Goal: Use online tool/utility

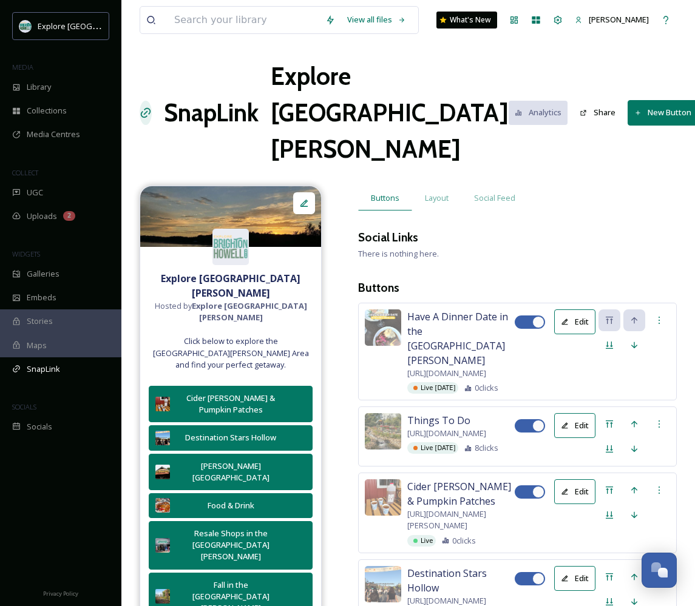
click at [628, 100] on button "New Button" at bounding box center [663, 112] width 71 height 25
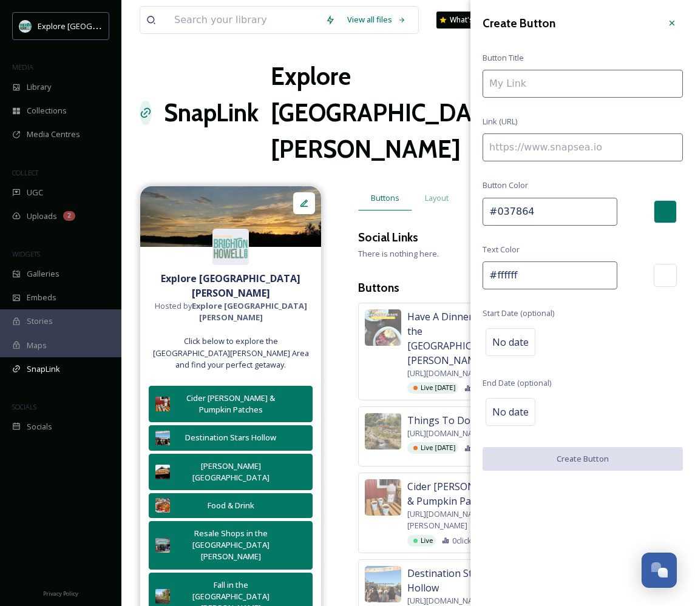
click at [548, 151] on input at bounding box center [583, 148] width 200 height 28
paste input
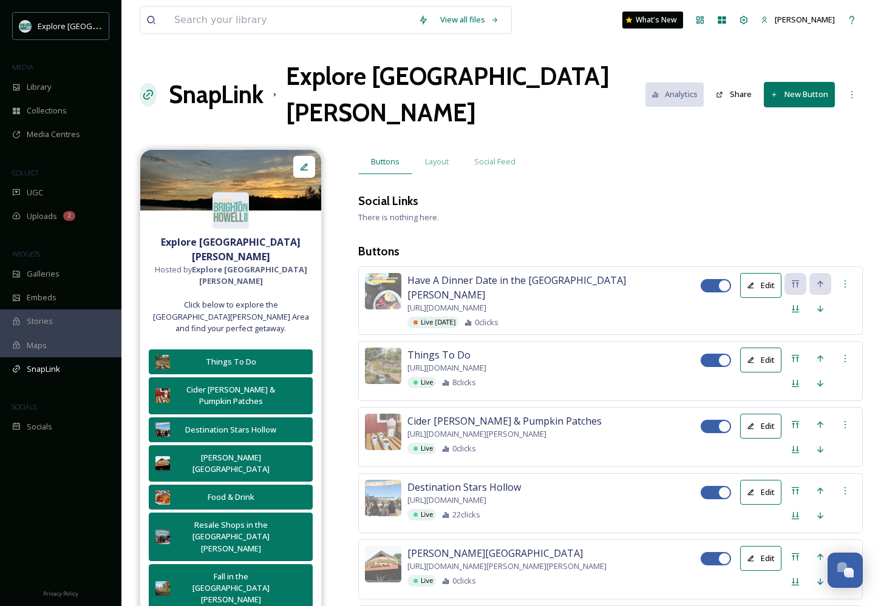
click at [790, 82] on button "New Button" at bounding box center [799, 94] width 71 height 25
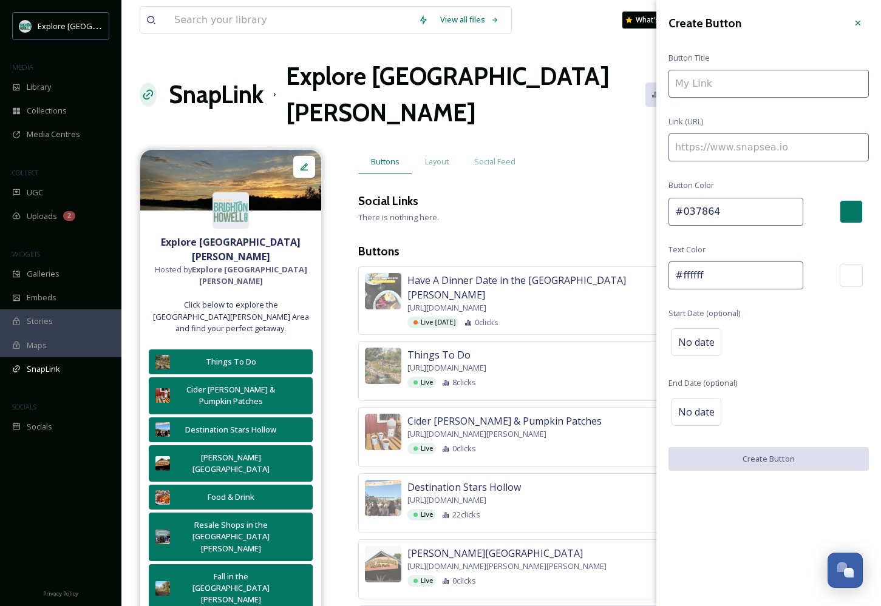
click at [730, 149] on input at bounding box center [768, 148] width 200 height 28
paste input "https://explorebrightonhowellarea.com/brighton-howell-area-road-trip-ready/?utm…"
type input "https://explorebrightonhowellarea.com/brighton-howell-area-road-trip-ready/?utm…"
click at [747, 81] on input "To enrich screen reader interactions, please activate Accessibility in Grammarl…" at bounding box center [768, 84] width 200 height 28
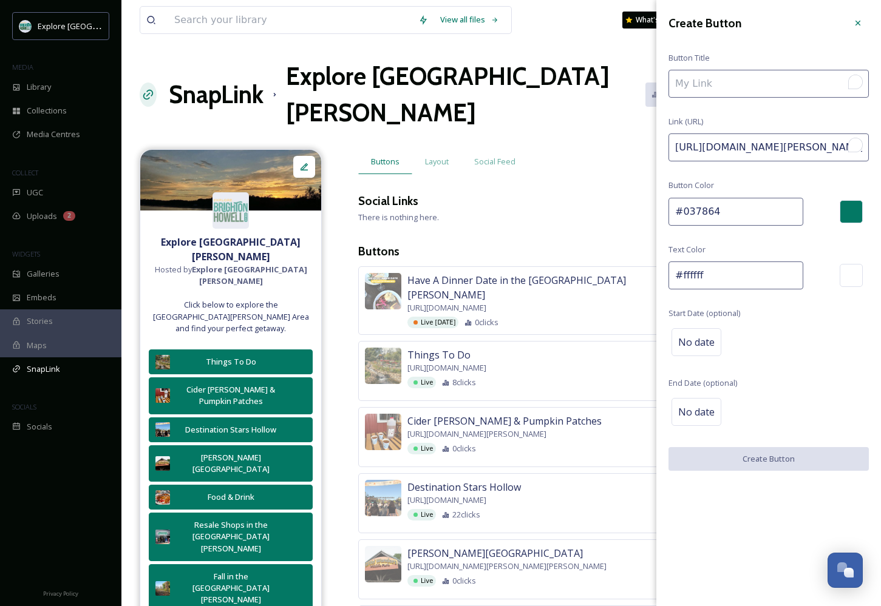
drag, startPoint x: 831, startPoint y: 150, endPoint x: 962, endPoint y: 152, distance: 131.1
click at [856, 144] on div "Open Grammarly." at bounding box center [855, 145] width 11 height 11
drag, startPoint x: 853, startPoint y: 144, endPoint x: 868, endPoint y: 188, distance: 46.8
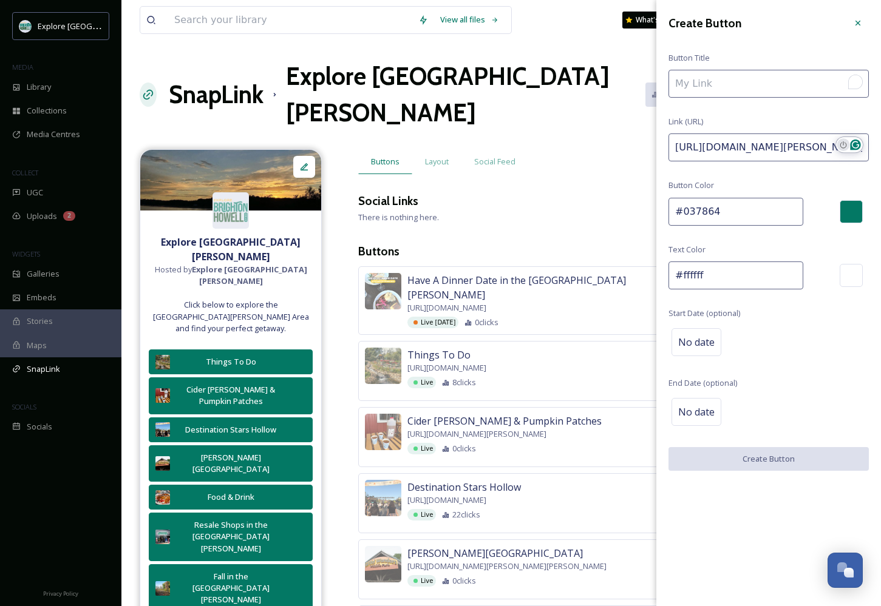
click at [844, 146] on icon "Turn off Grammarly on this website" at bounding box center [843, 144] width 7 height 7
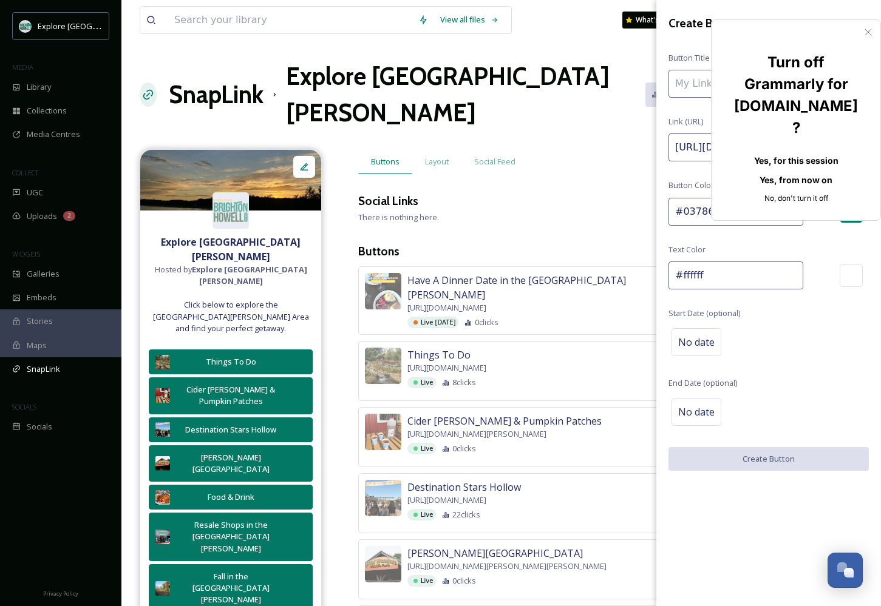
click at [793, 151] on button "Yes, for this session" at bounding box center [796, 160] width 130 height 19
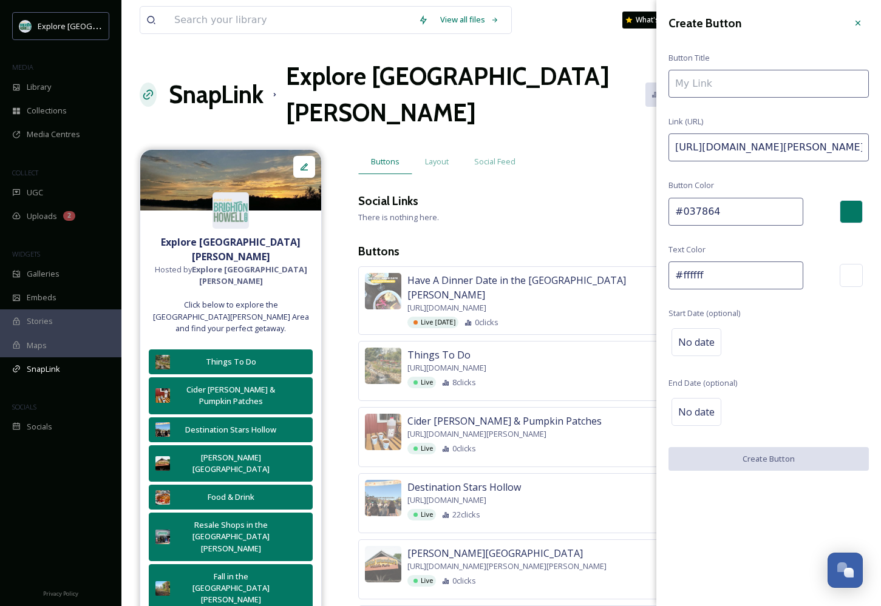
drag, startPoint x: 848, startPoint y: 149, endPoint x: 959, endPoint y: 147, distance: 111.1
click at [724, 89] on input "To enrich screen reader interactions, please activate Accessibility in Grammarl…" at bounding box center [768, 84] width 200 height 28
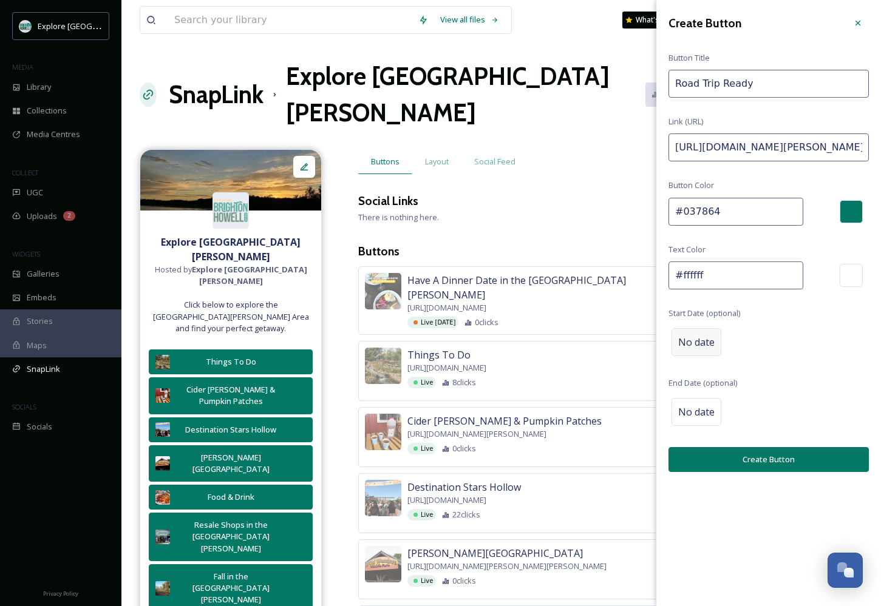
type input "Road Trip Ready"
click at [704, 340] on span "No date" at bounding box center [696, 342] width 36 height 15
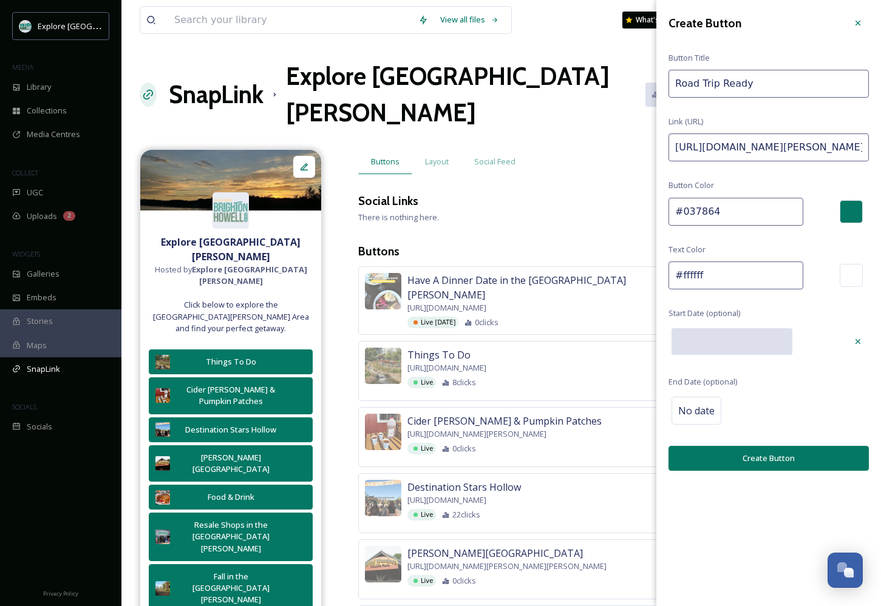
click at [704, 340] on input "text" at bounding box center [731, 341] width 121 height 27
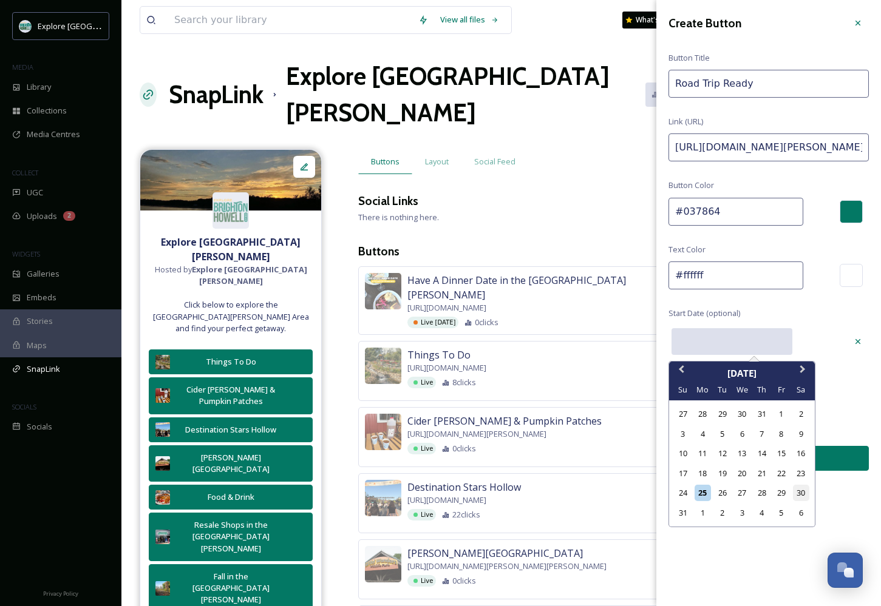
click at [799, 491] on div "30" at bounding box center [801, 493] width 16 height 16
type input "08/30/2025"
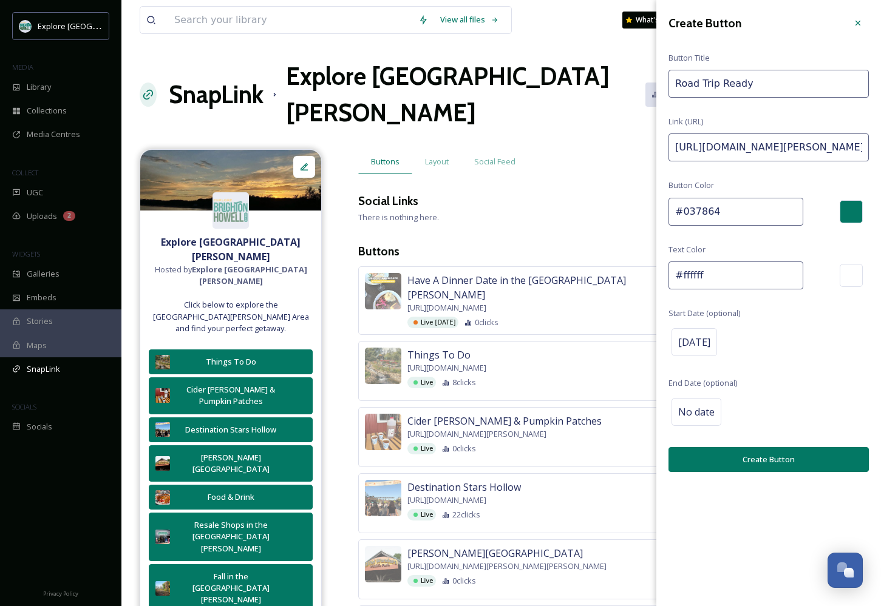
click at [764, 457] on button "Create Button" at bounding box center [768, 459] width 200 height 25
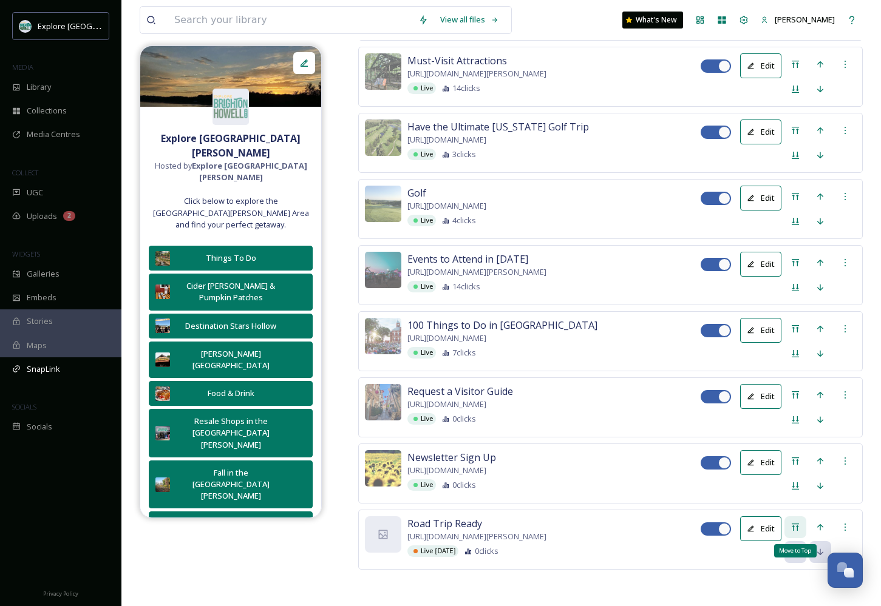
click at [793, 524] on icon at bounding box center [795, 527] width 7 height 7
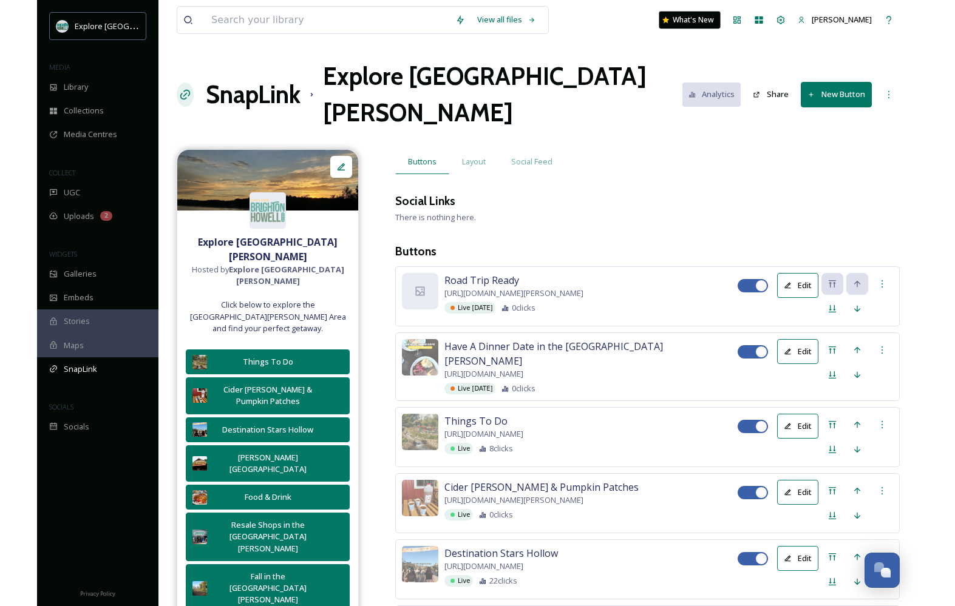
scroll to position [0, 0]
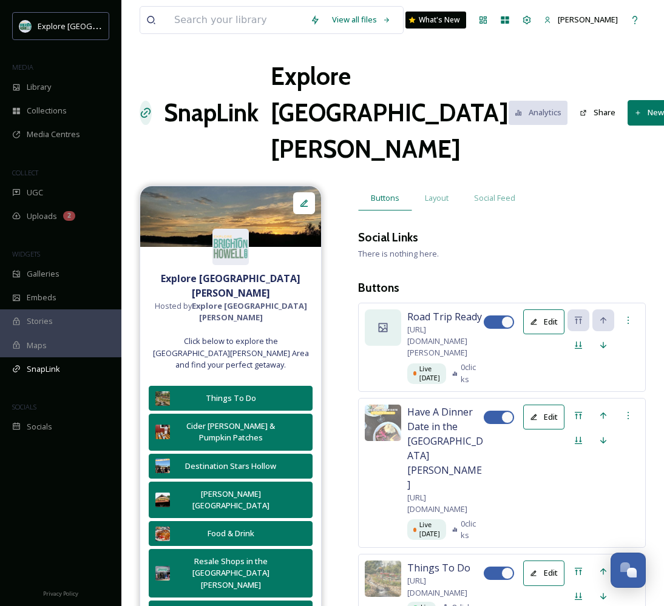
click at [377, 337] on div at bounding box center [383, 328] width 36 height 36
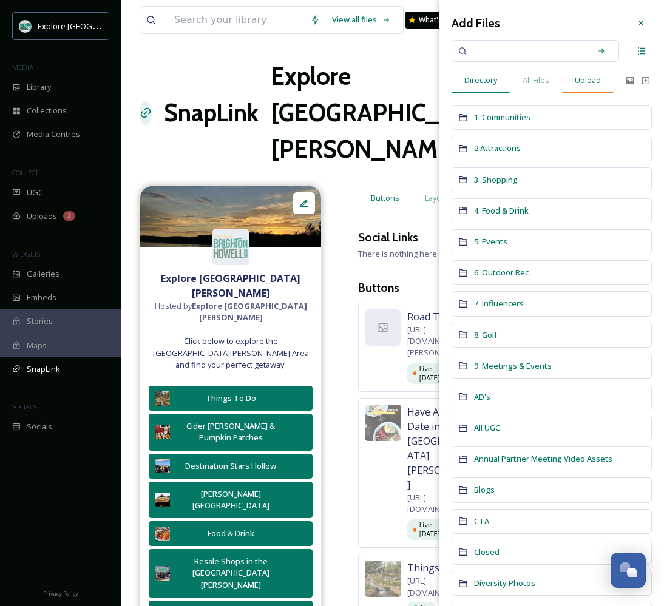
click at [592, 83] on span "Upload" at bounding box center [588, 81] width 26 height 12
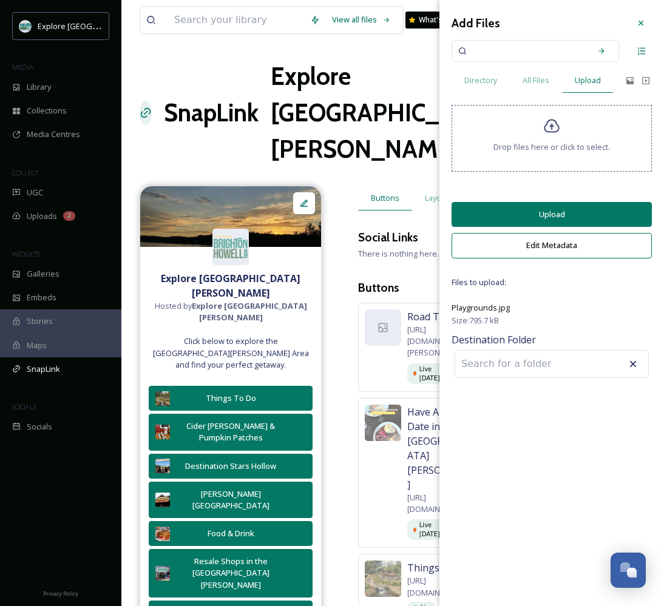
click at [520, 223] on button "Upload" at bounding box center [552, 214] width 200 height 25
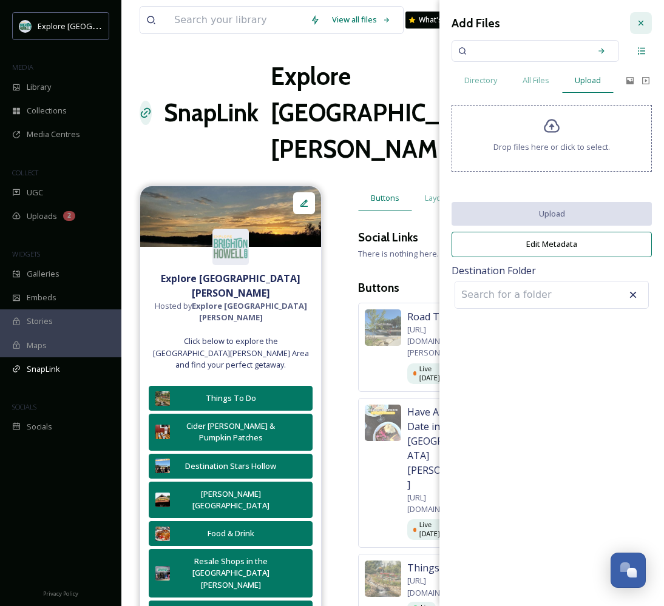
click at [639, 22] on icon at bounding box center [641, 23] width 10 height 10
